Goal: Navigation & Orientation: Find specific page/section

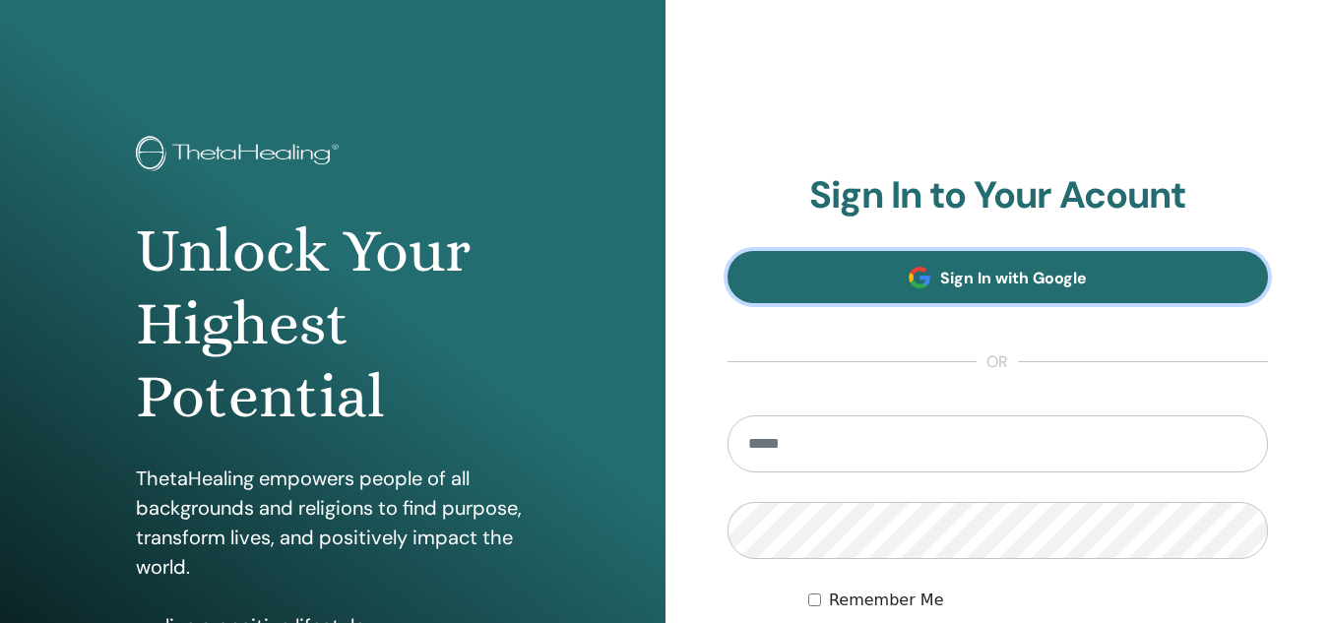
click at [962, 255] on link "Sign In with Google" at bounding box center [999, 277] width 542 height 52
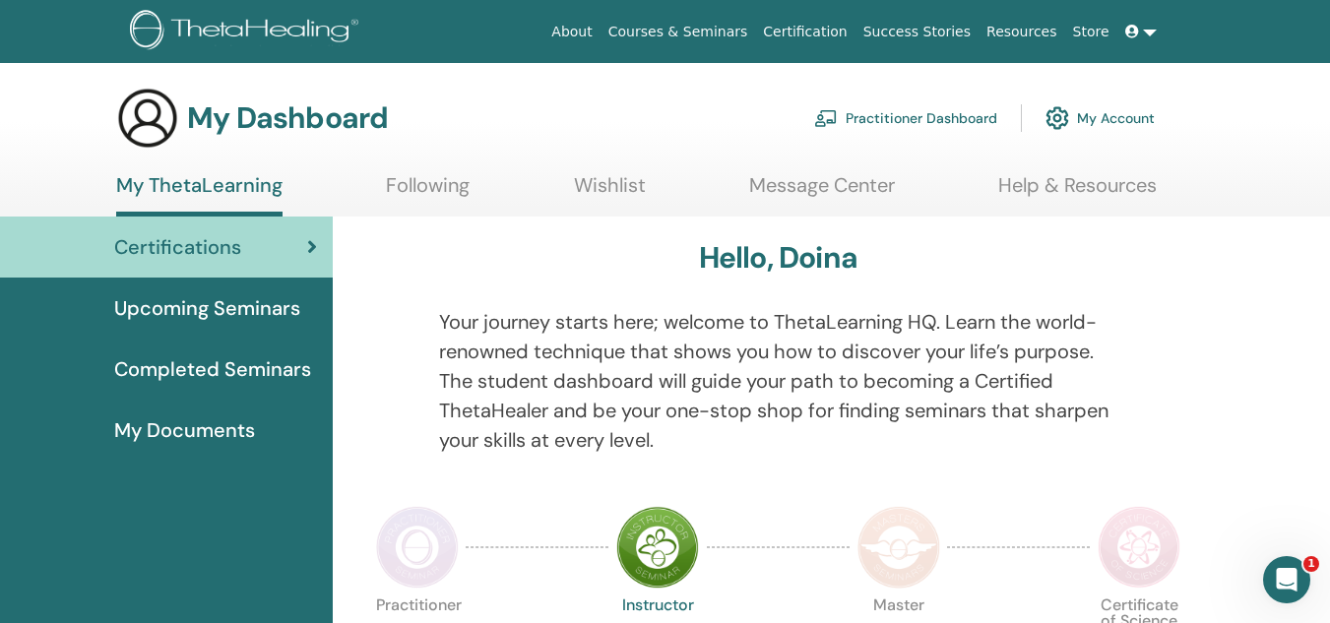
click at [265, 313] on span "Upcoming Seminars" at bounding box center [207, 308] width 186 height 30
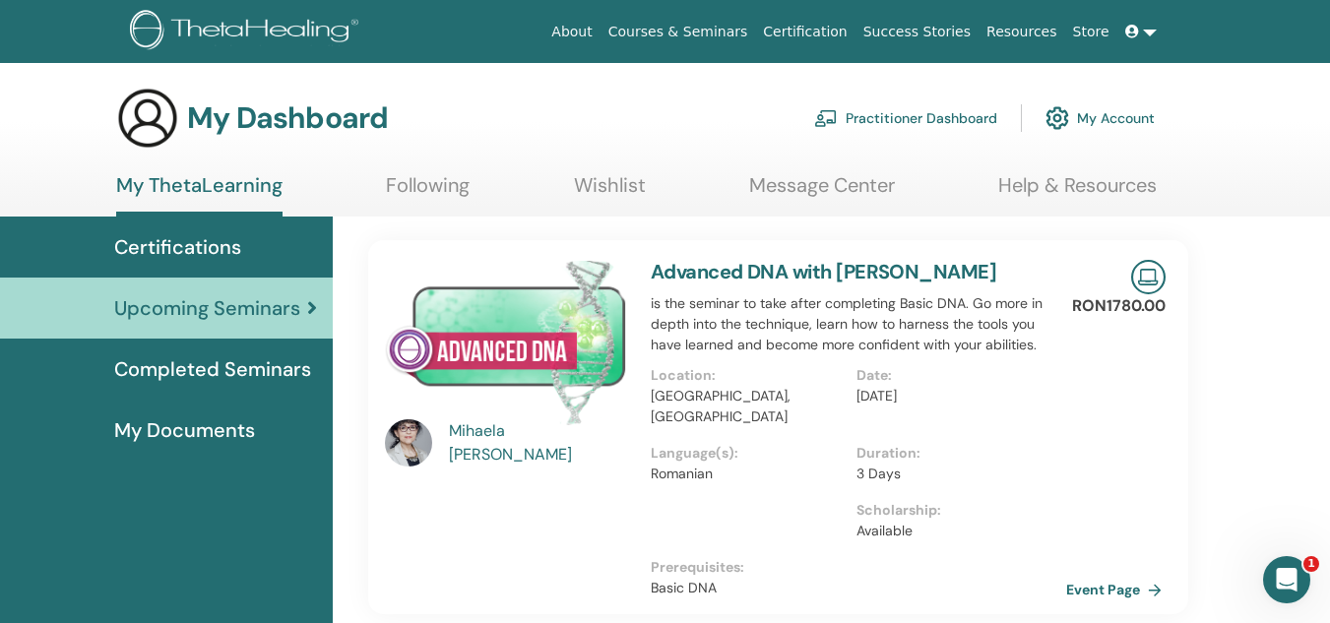
click at [1092, 575] on link "Event Page" at bounding box center [1117, 590] width 103 height 30
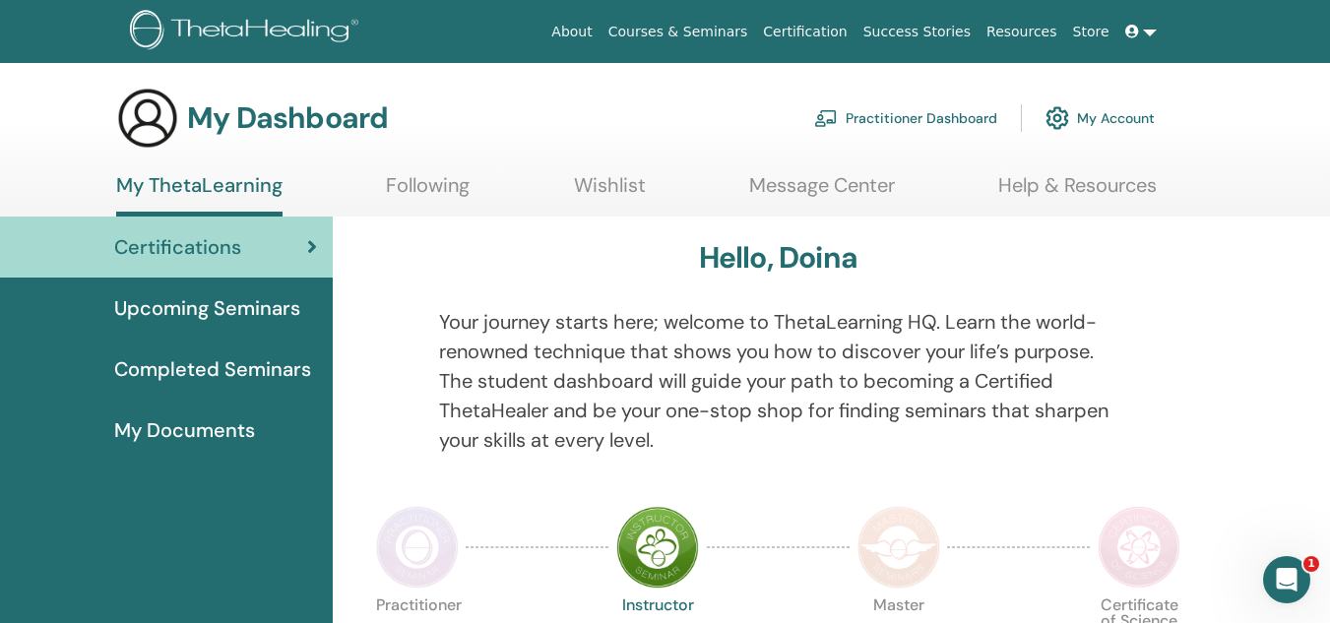
click at [195, 247] on span "Certifications" at bounding box center [177, 247] width 127 height 30
click at [262, 309] on span "Upcoming Seminars" at bounding box center [207, 308] width 186 height 30
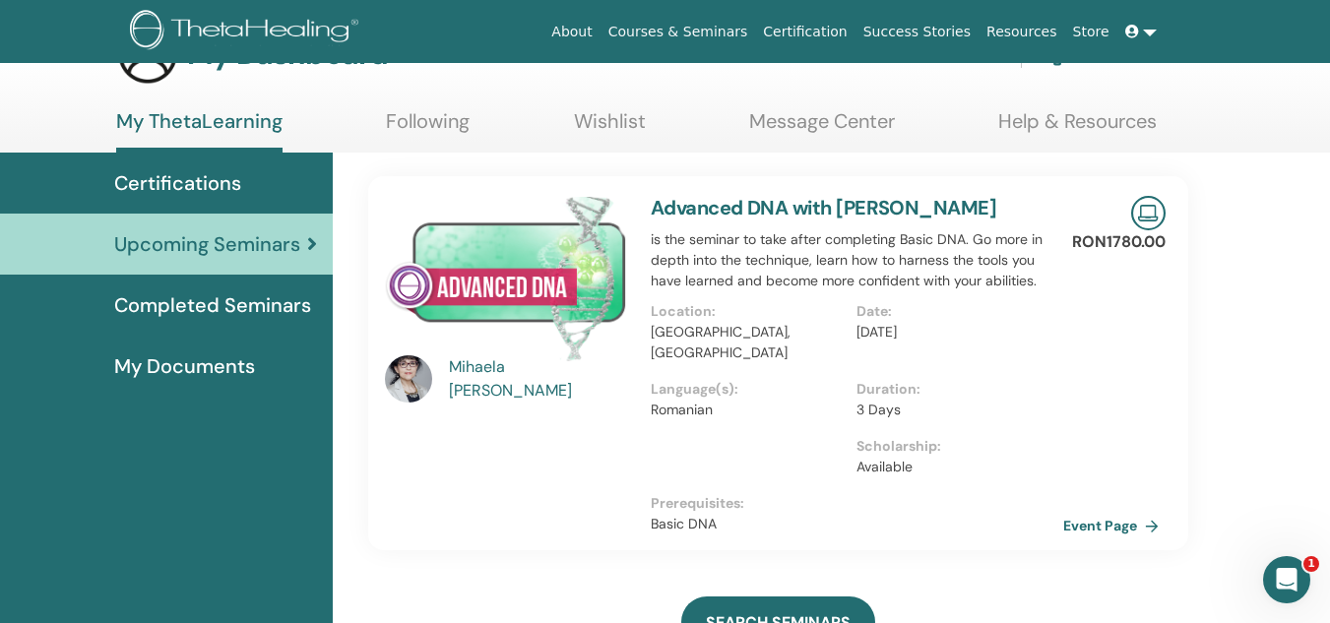
scroll to position [98, 0]
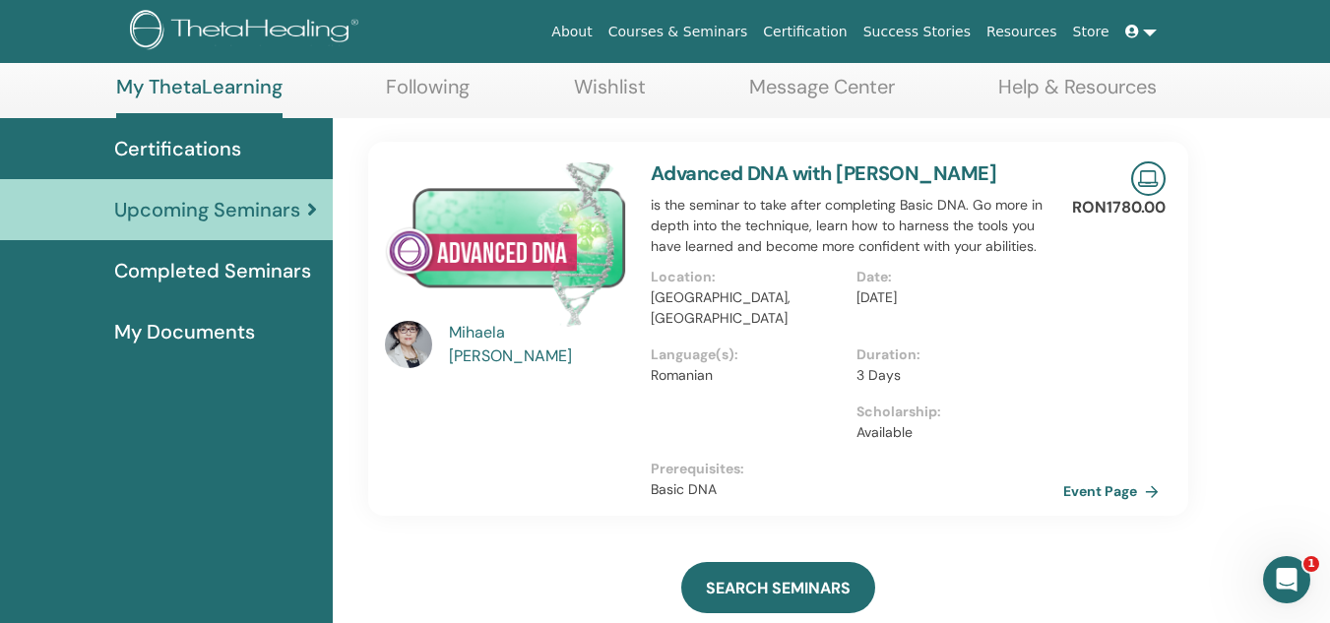
click at [205, 327] on span "My Documents" at bounding box center [184, 332] width 141 height 30
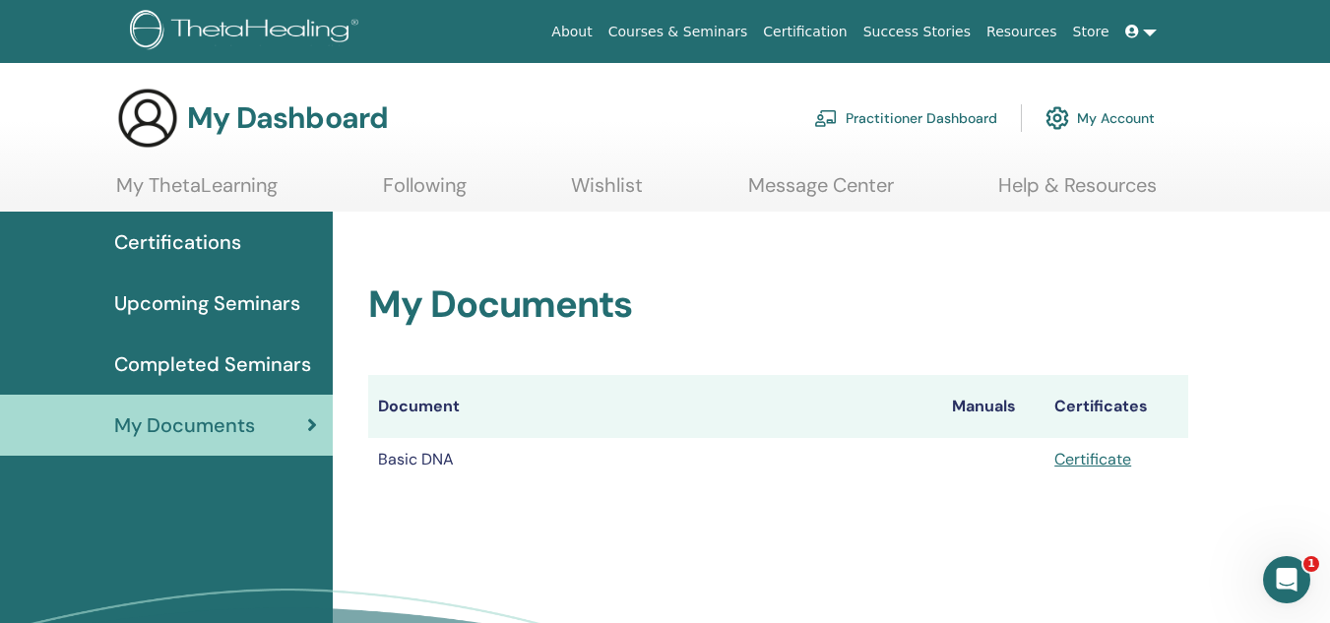
click at [236, 364] on span "Completed Seminars" at bounding box center [212, 365] width 197 height 30
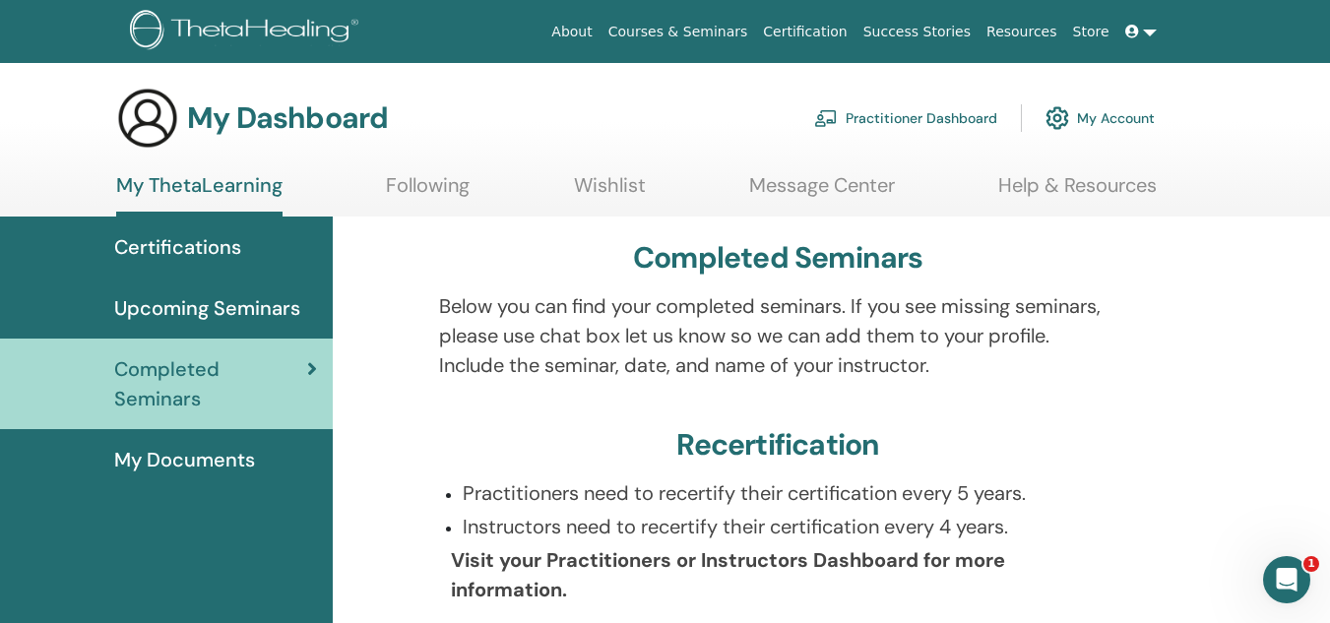
click at [253, 298] on span "Upcoming Seminars" at bounding box center [207, 308] width 186 height 30
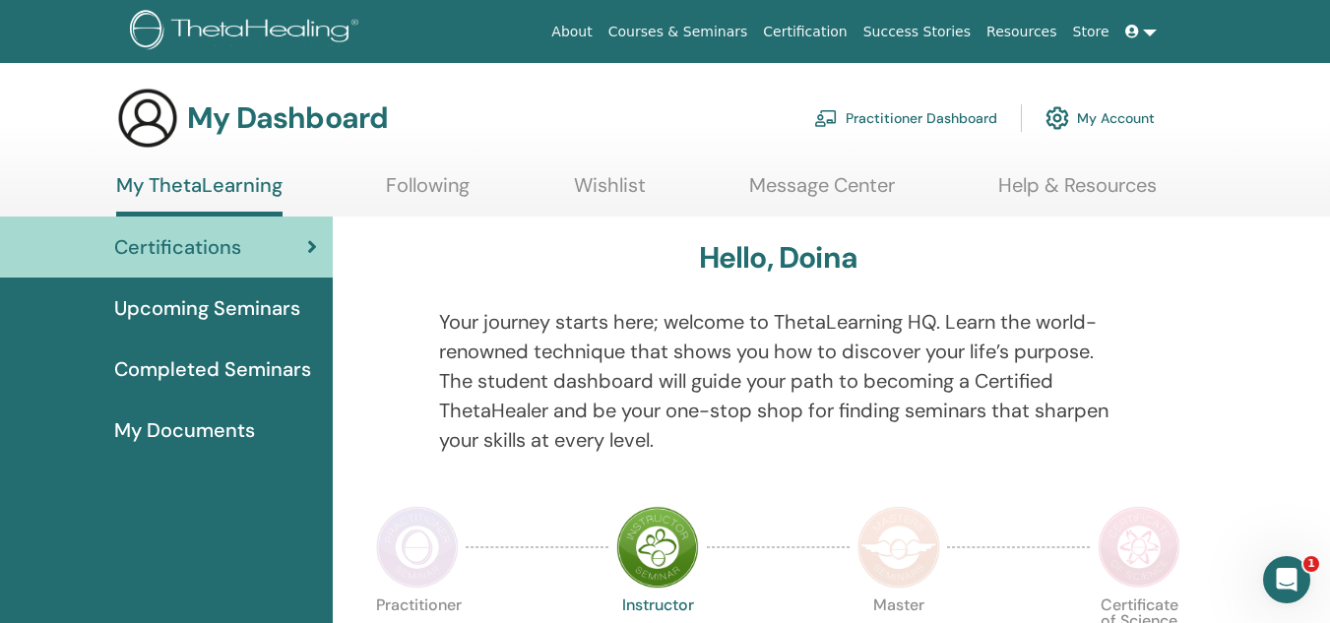
click at [247, 302] on span "Upcoming Seminars" at bounding box center [207, 308] width 186 height 30
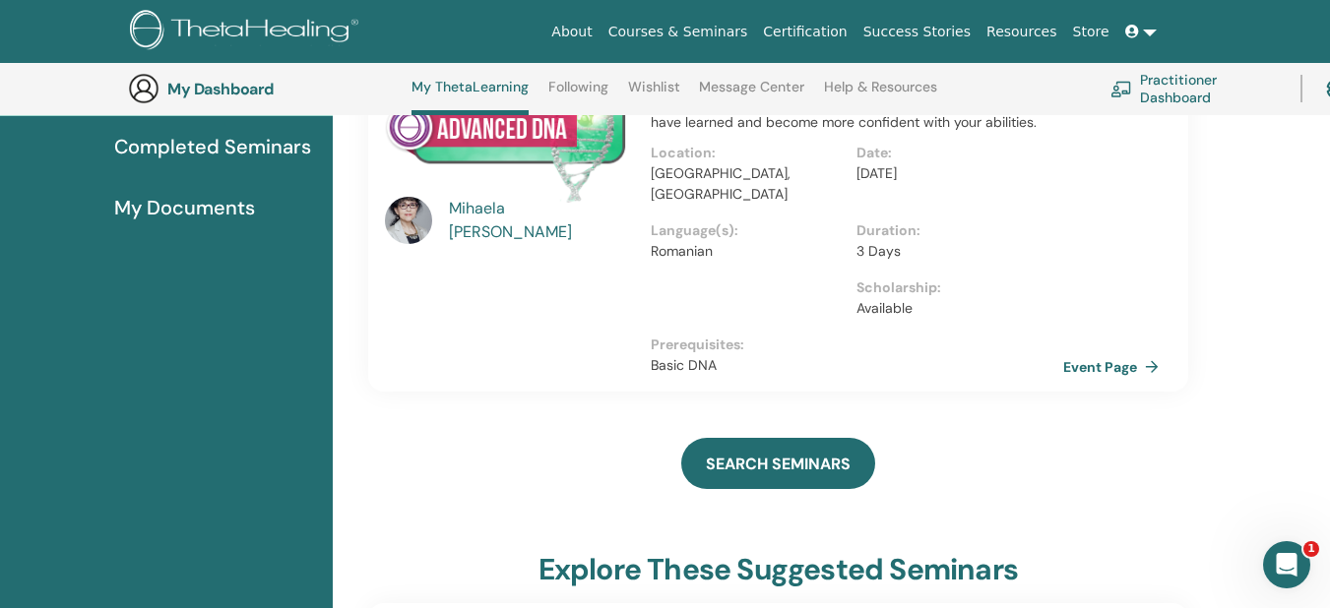
scroll to position [331, 0]
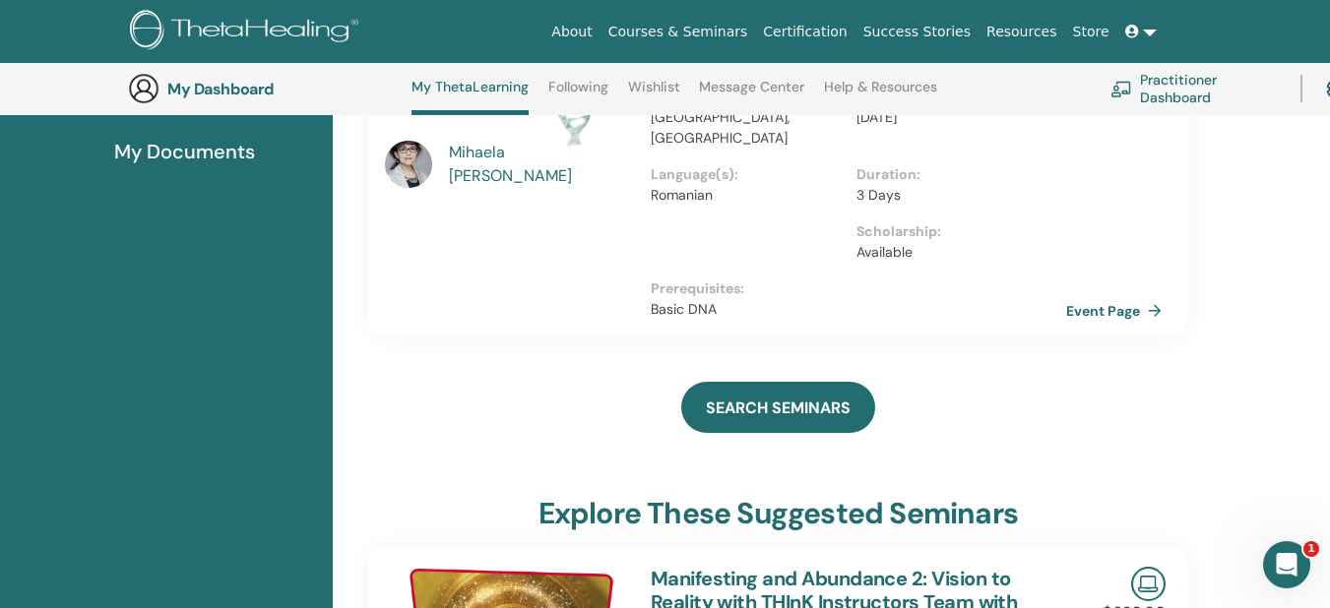
click at [1113, 296] on link "Event Page" at bounding box center [1117, 311] width 103 height 30
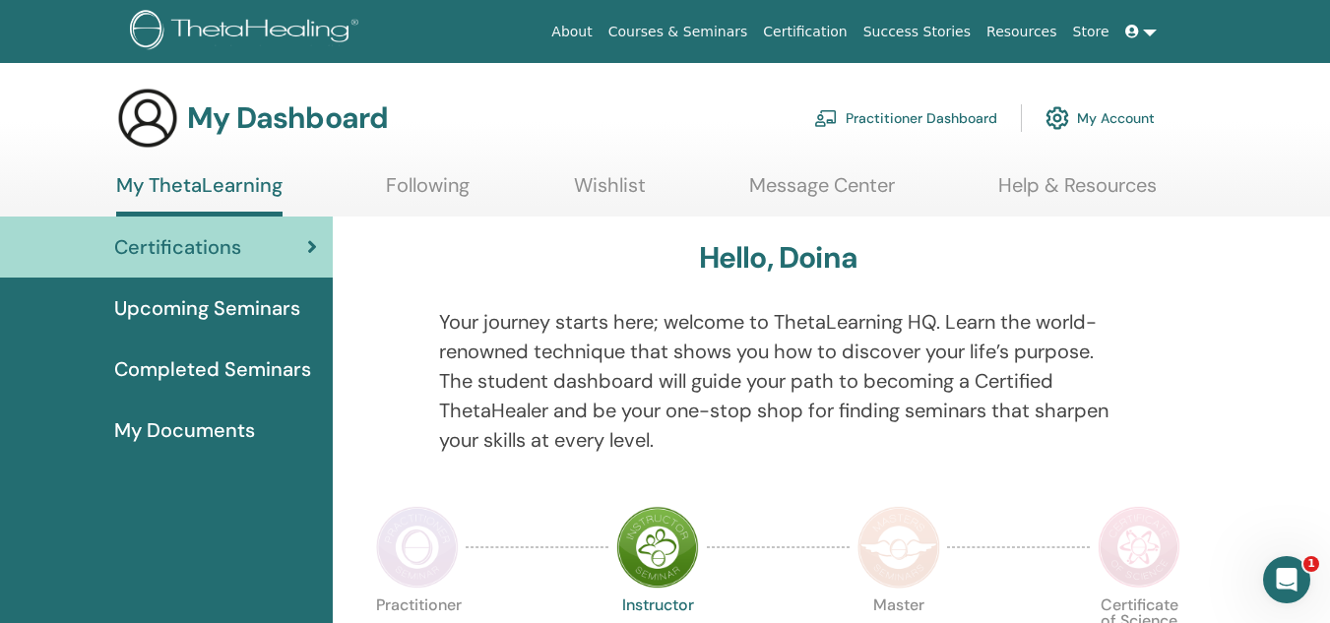
click at [203, 306] on span "Upcoming Seminars" at bounding box center [207, 308] width 186 height 30
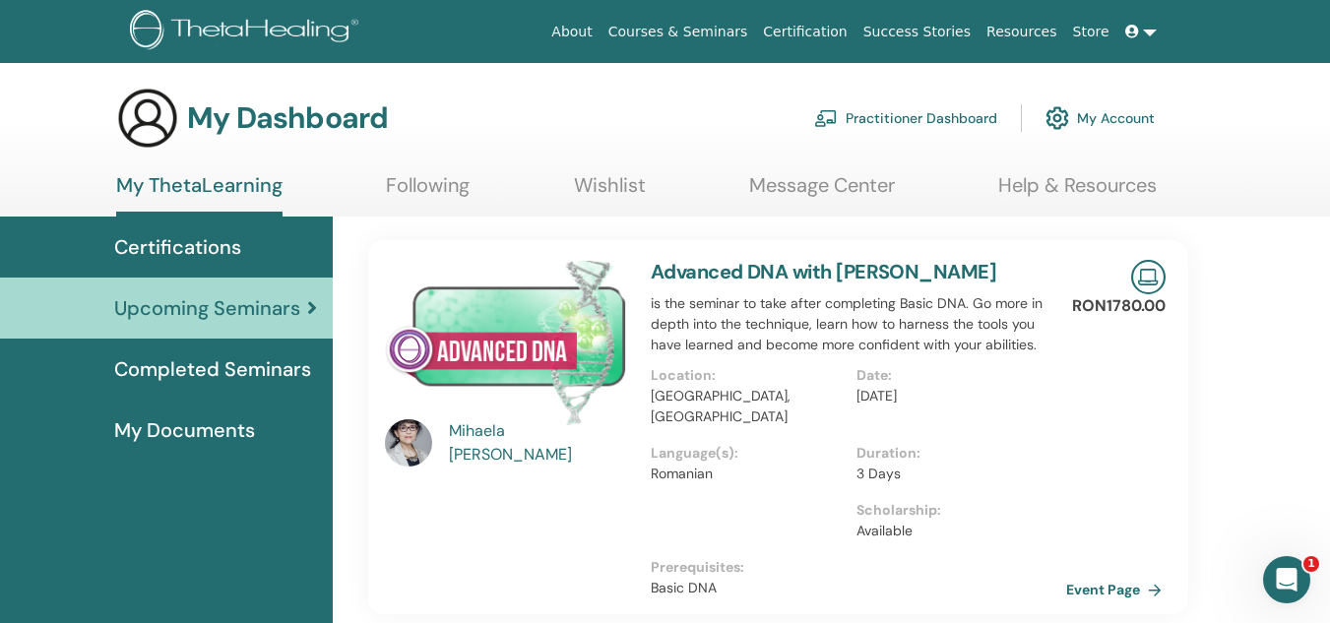
click at [1100, 575] on link "Event Page" at bounding box center [1117, 590] width 103 height 30
